Goal: Transaction & Acquisition: Subscribe to service/newsletter

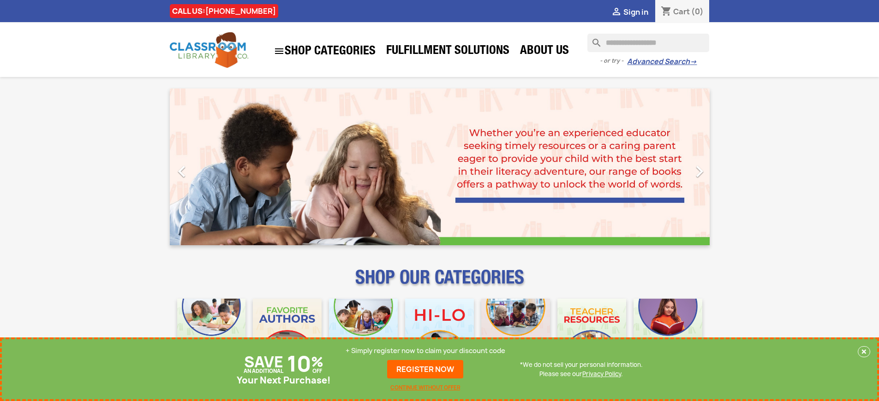
click at [425, 351] on p "+ Simply register now to claim your discount code" at bounding box center [426, 351] width 160 height 9
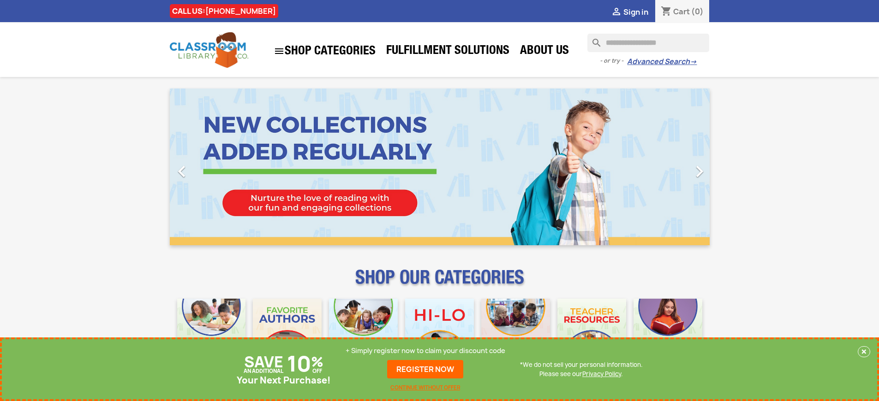
click at [425, 351] on p "+ Simply register now to claim your discount code" at bounding box center [426, 351] width 160 height 9
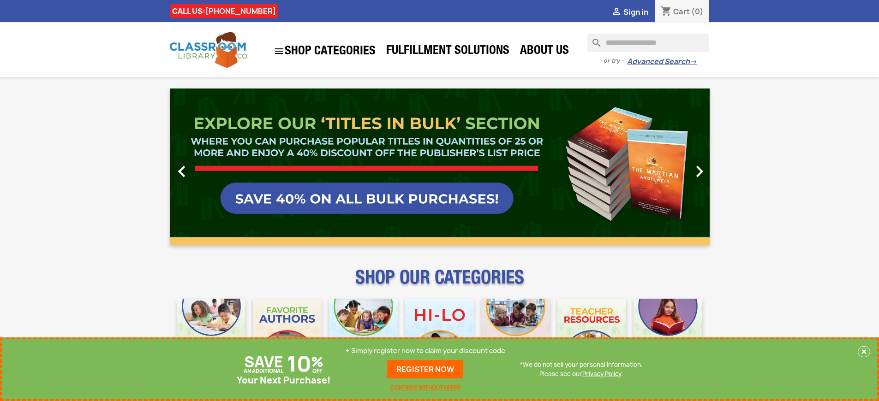
click at [425, 351] on p "+ Simply register now to claim your discount code" at bounding box center [426, 351] width 160 height 9
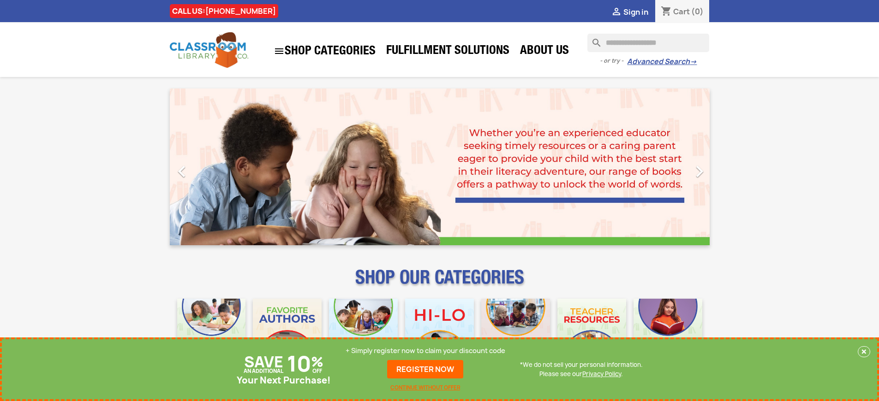
click at [425, 351] on p "+ Simply register now to claim your discount code" at bounding box center [426, 351] width 160 height 9
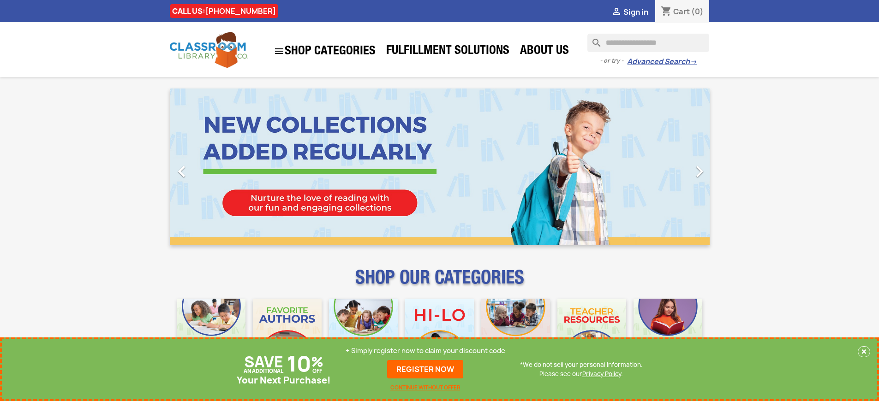
click at [425, 351] on p "+ Simply register now to claim your discount code" at bounding box center [426, 351] width 160 height 9
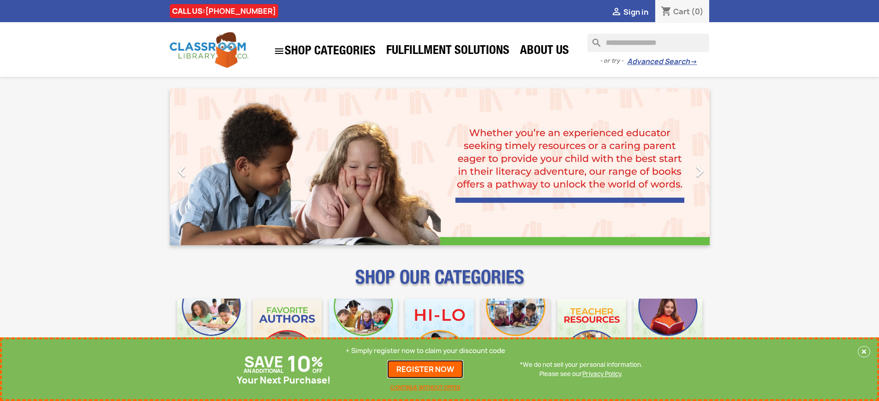
click at [425, 370] on link "REGISTER NOW" at bounding box center [425, 369] width 76 height 18
click at [425, 351] on p "+ Simply register now to claim your discount code" at bounding box center [426, 351] width 160 height 9
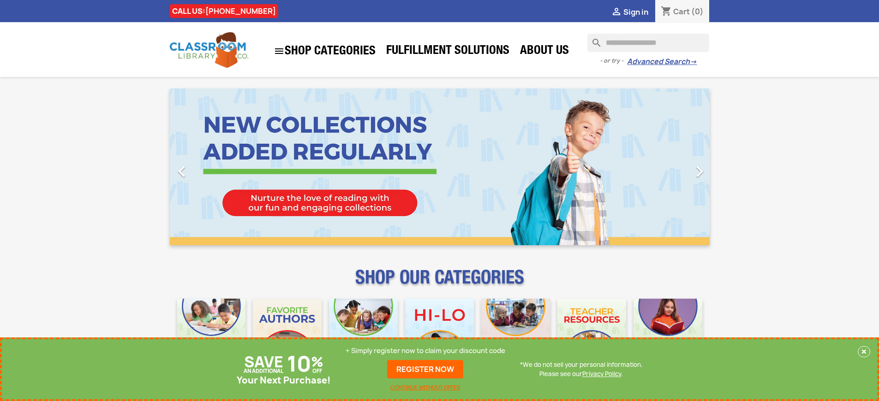
click at [425, 351] on p "+ Simply register now to claim your discount code" at bounding box center [426, 351] width 160 height 9
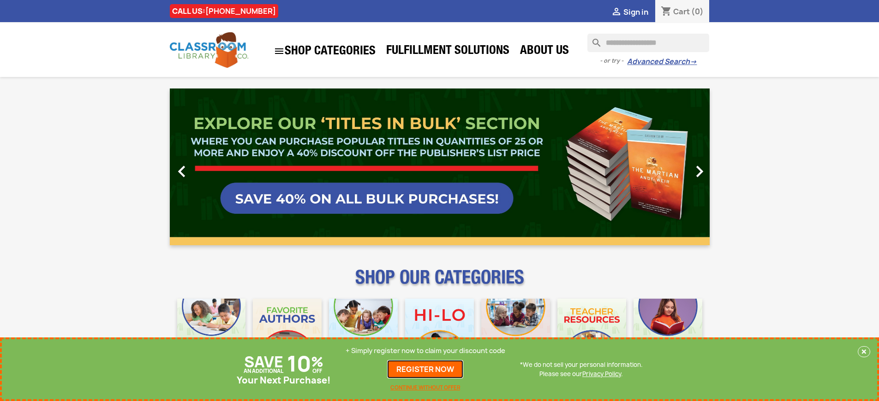
click at [425, 370] on link "REGISTER NOW" at bounding box center [425, 369] width 76 height 18
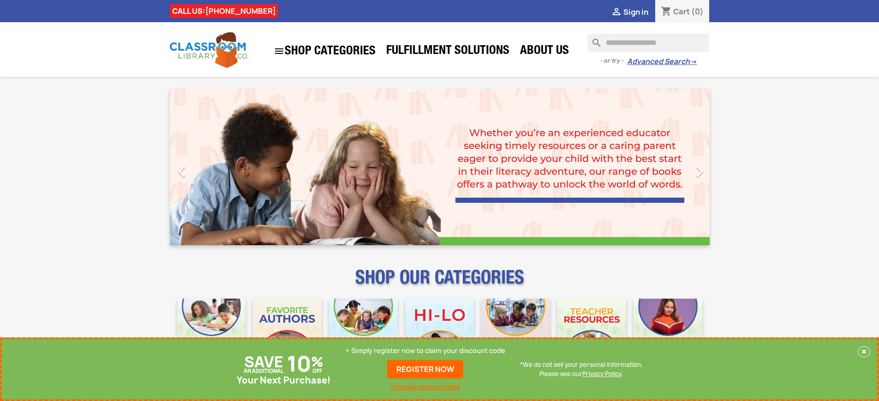
click at [425, 351] on p "+ Simply register now to claim your discount code" at bounding box center [426, 351] width 160 height 9
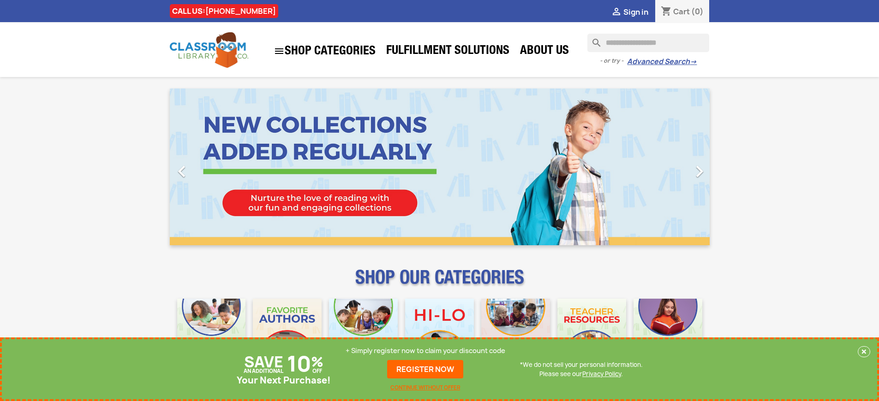
click at [425, 351] on p "+ Simply register now to claim your discount code" at bounding box center [426, 351] width 160 height 9
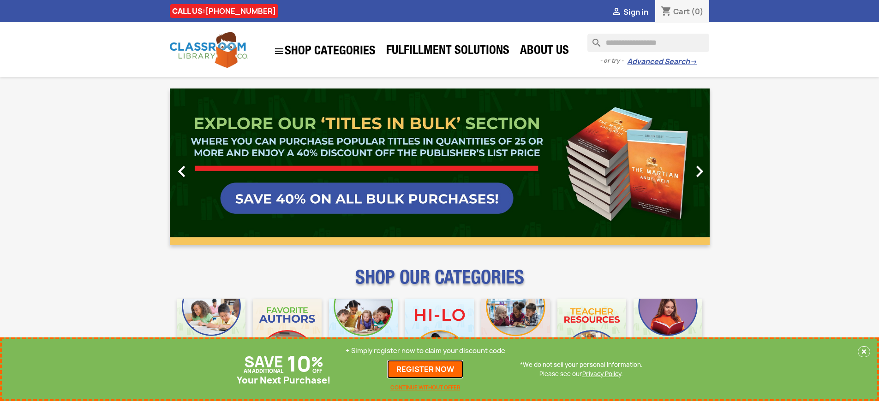
click at [425, 370] on link "REGISTER NOW" at bounding box center [425, 369] width 76 height 18
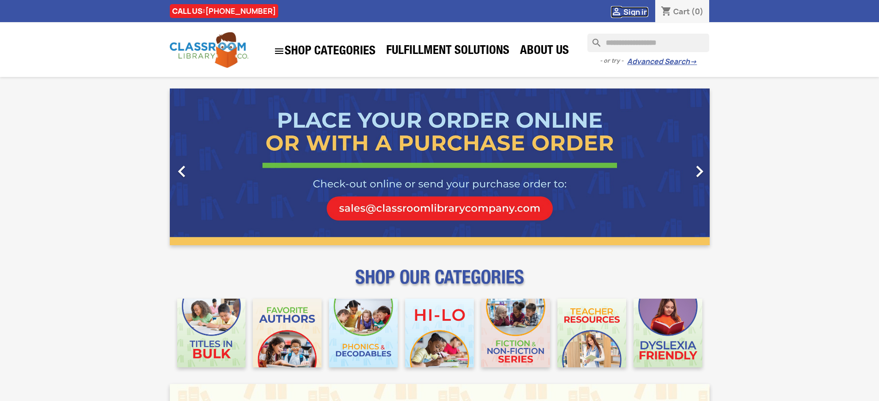
click at [635, 12] on span "Sign in" at bounding box center [635, 12] width 25 height 10
